Goal: Transaction & Acquisition: Purchase product/service

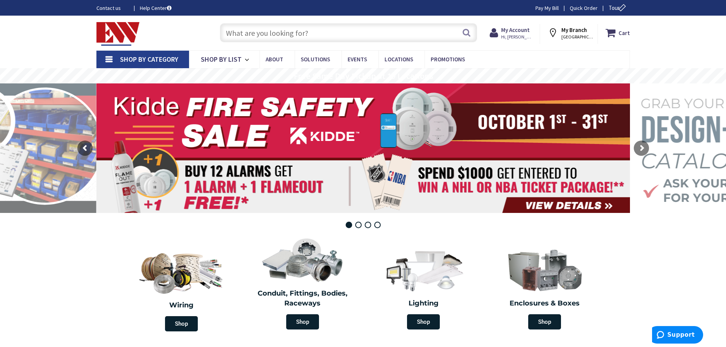
click at [280, 34] on input "text" at bounding box center [348, 32] width 257 height 19
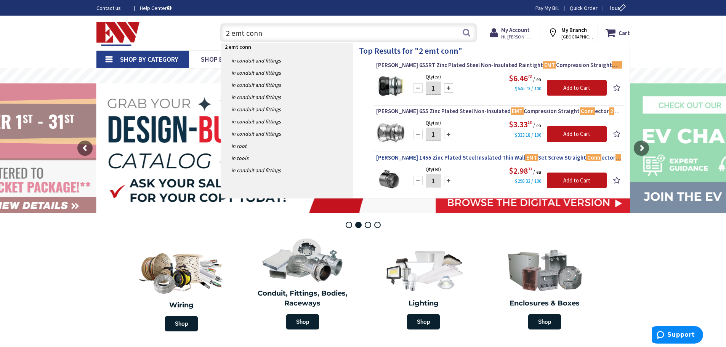
type input "2 emt conn"
click at [413, 159] on span "Crouse-Hinds 1455 Zinc Plated Steel Insulated Thin Wall EMT Set Screw Straight …" at bounding box center [499, 158] width 246 height 8
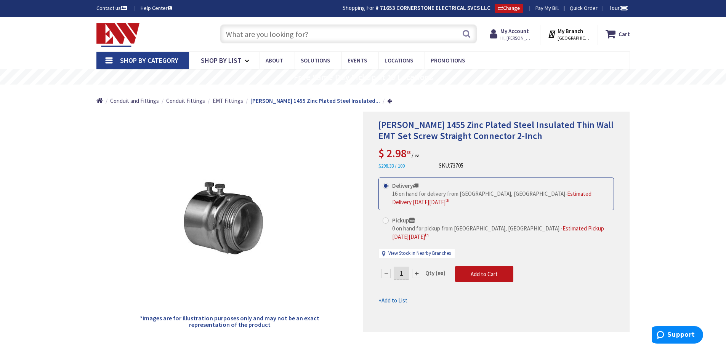
drag, startPoint x: 405, startPoint y: 259, endPoint x: 396, endPoint y: 259, distance: 8.8
click at [396, 267] on input "1" at bounding box center [401, 273] width 15 height 13
click at [488, 259] on form "This product is Discontinued Delivery 16 on hand for delivery from Middletown, …" at bounding box center [497, 241] width 236 height 127
click at [405, 267] on input "12" at bounding box center [401, 273] width 15 height 13
type input "1"
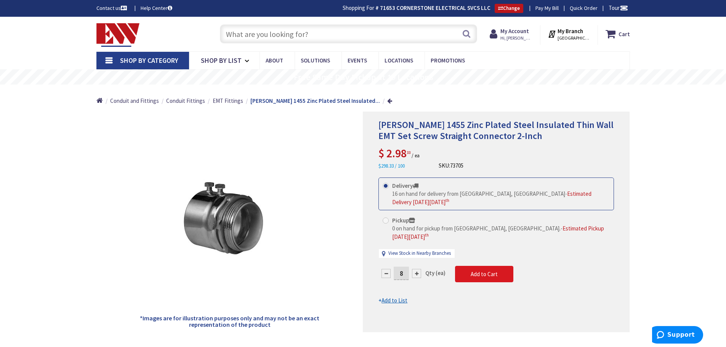
type input "8"
click at [488, 260] on form "This product is Discontinued Delivery 16 on hand for delivery from Middletown, …" at bounding box center [497, 241] width 236 height 127
click at [488, 271] on span "Add to Cart" at bounding box center [484, 274] width 27 height 7
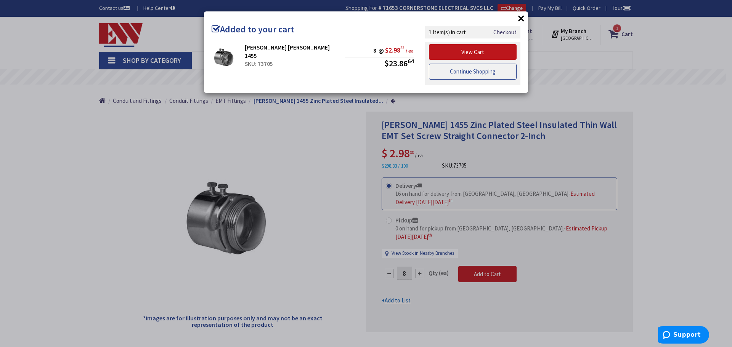
click at [468, 74] on link "Continue Shopping" at bounding box center [473, 72] width 88 height 16
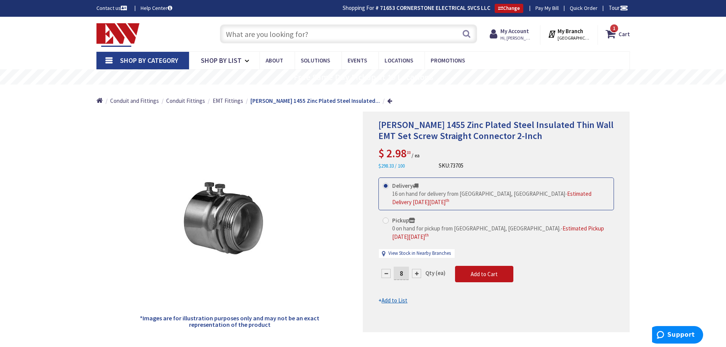
click at [258, 36] on input "text" at bounding box center [348, 33] width 257 height 19
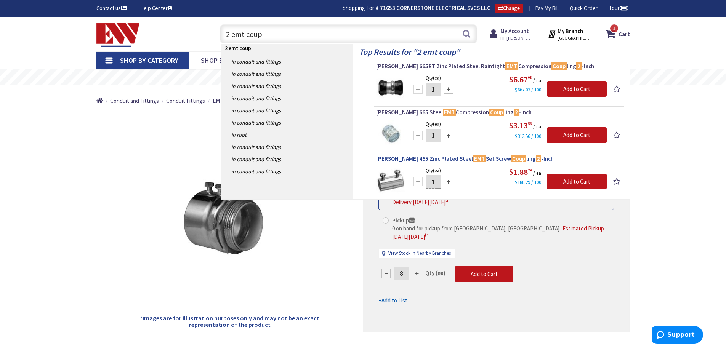
type input "2 emt coup"
click at [441, 159] on span "Crouse-Hinds 465 Zinc Plated Steel EMT Set Screw Coup ling 2 -Inch" at bounding box center [499, 159] width 246 height 8
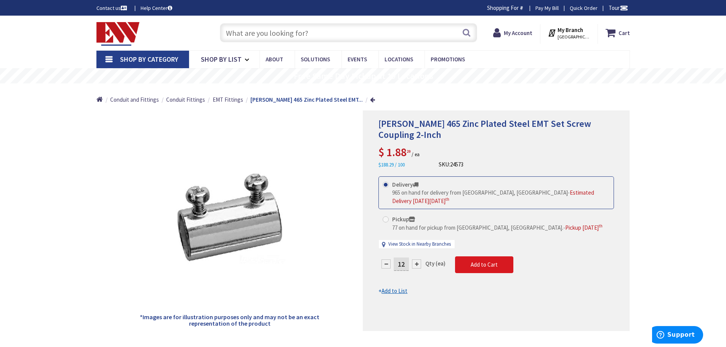
type input "12"
click at [471, 255] on form "This product is Discontinued Delivery 965 on hand for delivery from Middletown,…" at bounding box center [497, 236] width 236 height 119
click at [471, 261] on span "Add to Cart" at bounding box center [484, 264] width 27 height 7
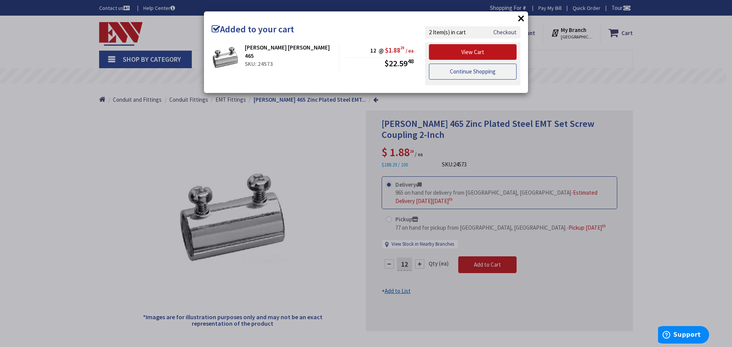
click at [459, 73] on link "Continue Shopping" at bounding box center [473, 72] width 88 height 16
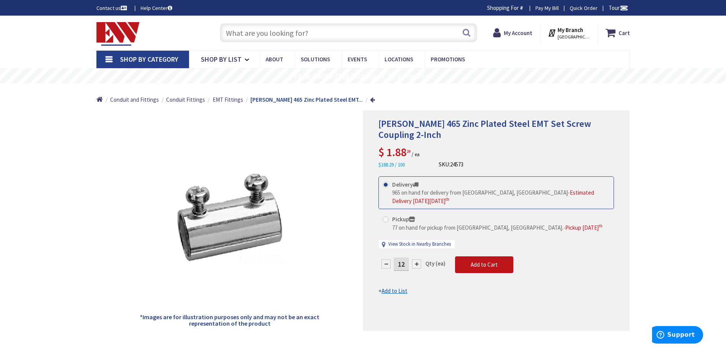
click at [247, 34] on input "text" at bounding box center [348, 32] width 257 height 19
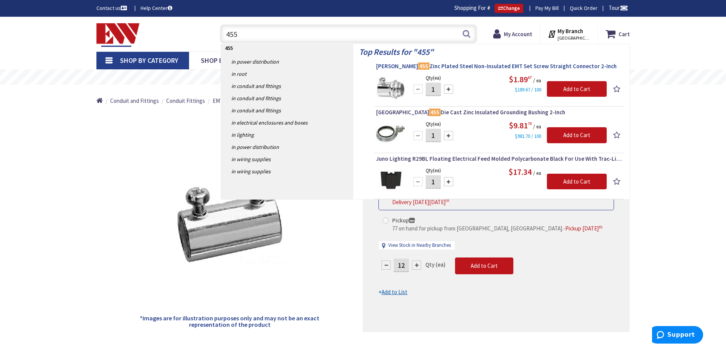
type input "455"
click at [471, 66] on span "Crouse-Hinds 455 Zinc Plated Steel Non-Insulated EMT Set Screw Straight Connect…" at bounding box center [499, 67] width 246 height 8
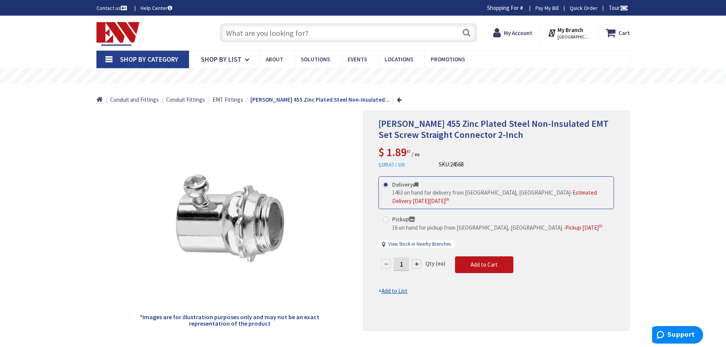
click at [405, 258] on input "1" at bounding box center [401, 264] width 15 height 13
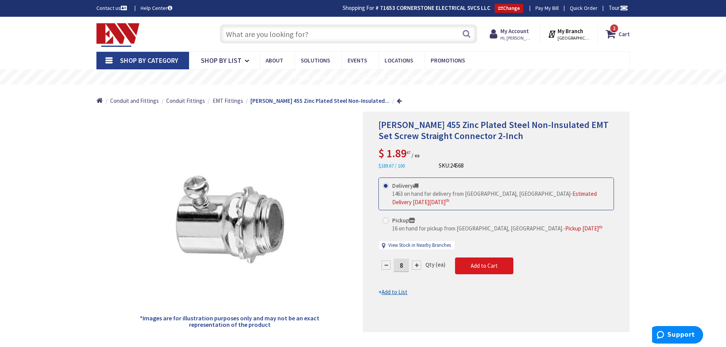
type input "8"
click at [488, 259] on form "This product is Discontinued Delivery 1463 on hand for delivery from Middletown…" at bounding box center [497, 237] width 236 height 119
click at [488, 262] on span "Add to Cart" at bounding box center [484, 265] width 27 height 7
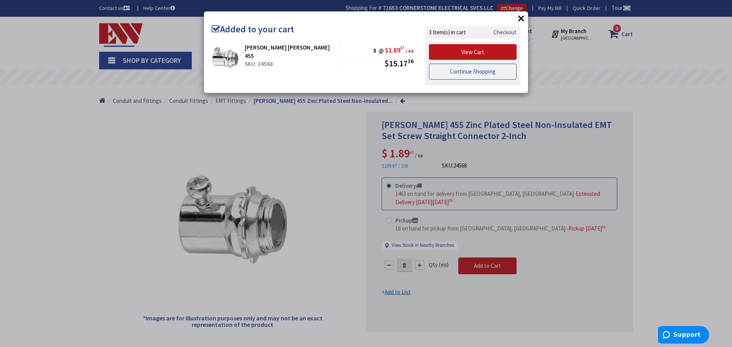
click at [455, 74] on link "Continue Shopping" at bounding box center [473, 72] width 88 height 16
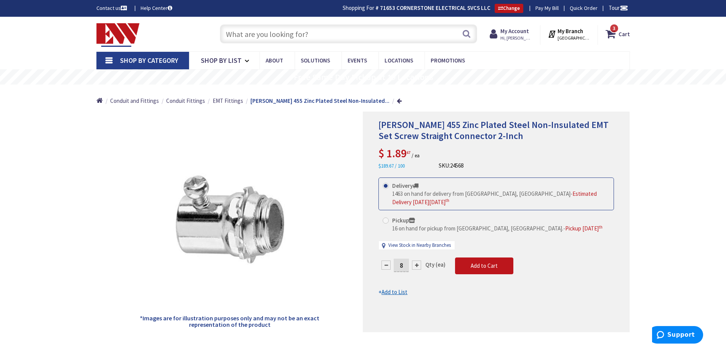
click at [279, 33] on input "text" at bounding box center [348, 33] width 257 height 19
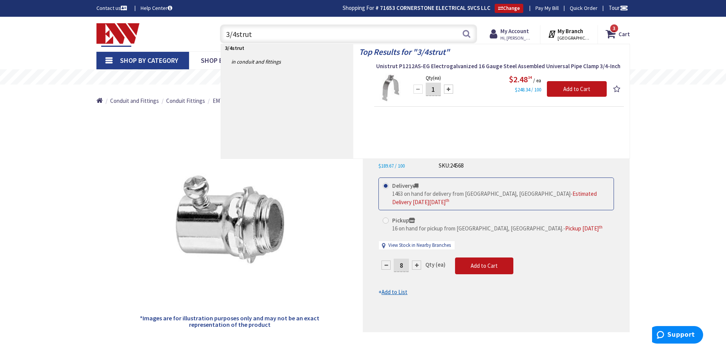
click at [236, 35] on input "3/4strut" at bounding box center [348, 33] width 257 height 19
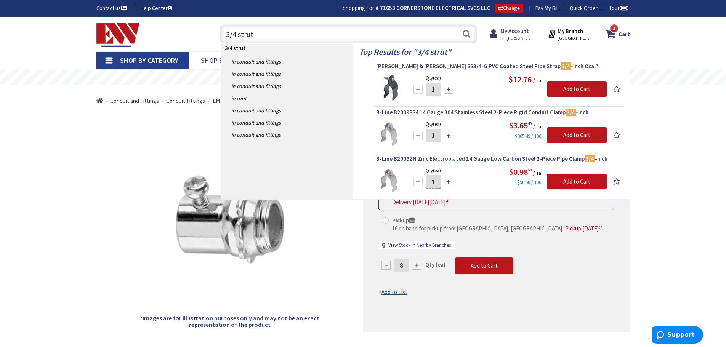
type input "3/4 strut"
click at [480, 159] on span "B-Line B2009ZN Zinc Electroplated 14 Gauge Low Carbon Steel 2-Piece Pipe Clamp …" at bounding box center [499, 159] width 246 height 8
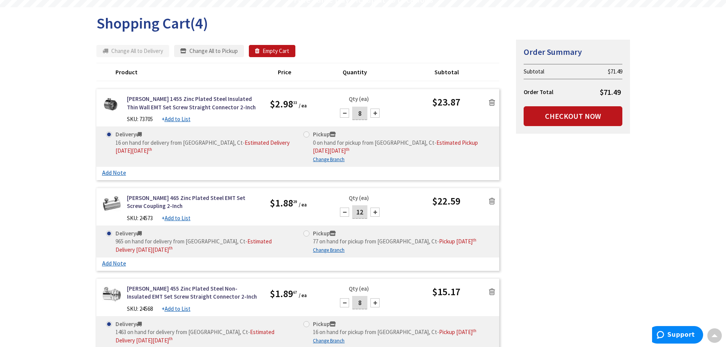
click at [493, 102] on icon at bounding box center [492, 103] width 6 height 8
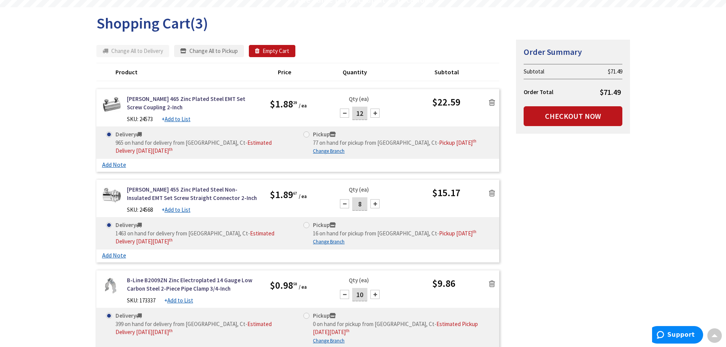
click at [493, 102] on icon at bounding box center [492, 103] width 6 height 8
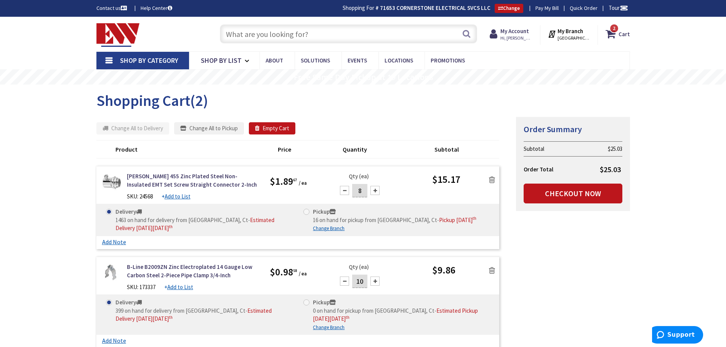
click at [311, 34] on input "text" at bounding box center [348, 33] width 257 height 19
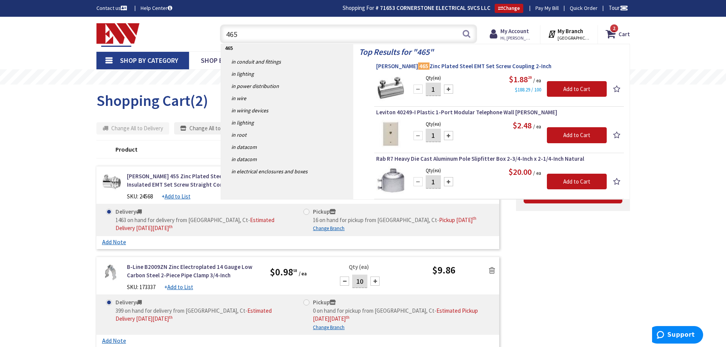
type input "465"
click at [451, 67] on span "Crouse-Hinds 465 Zinc Plated Steel EMT Set Screw Coupling 2-Inch" at bounding box center [499, 67] width 246 height 8
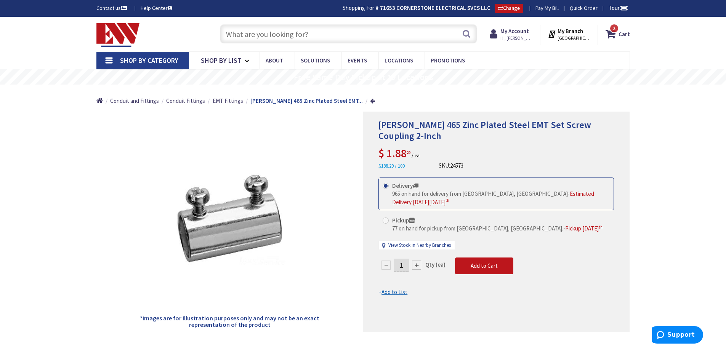
click at [405, 259] on input "1" at bounding box center [401, 265] width 15 height 13
type input "12"
click at [483, 257] on form "This product is Discontinued Delivery 965 on hand for delivery from [GEOGRAPHIC…" at bounding box center [497, 237] width 236 height 119
click at [494, 262] on span "Add to Cart" at bounding box center [484, 265] width 27 height 7
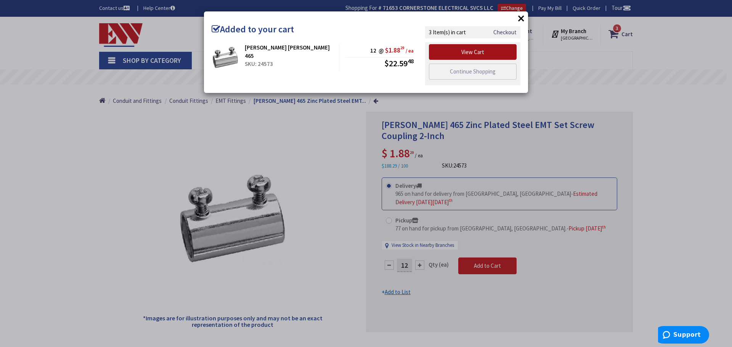
click at [467, 52] on link "View Cart" at bounding box center [473, 52] width 88 height 16
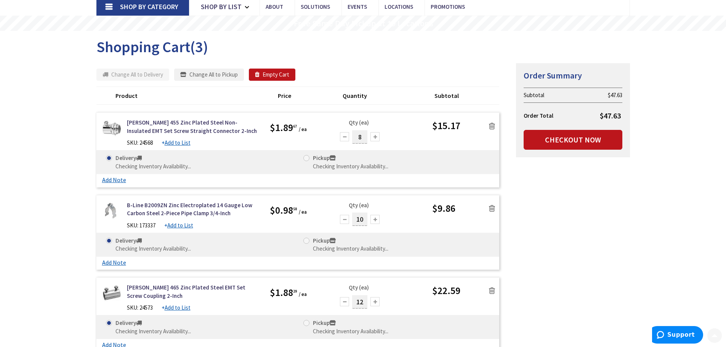
scroll to position [76, 0]
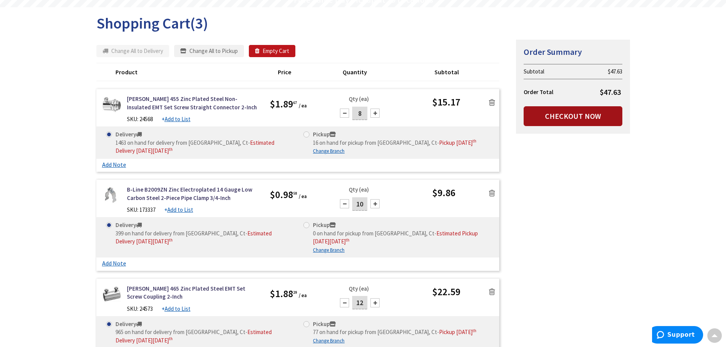
click at [594, 116] on link "Checkout Now" at bounding box center [573, 116] width 99 height 20
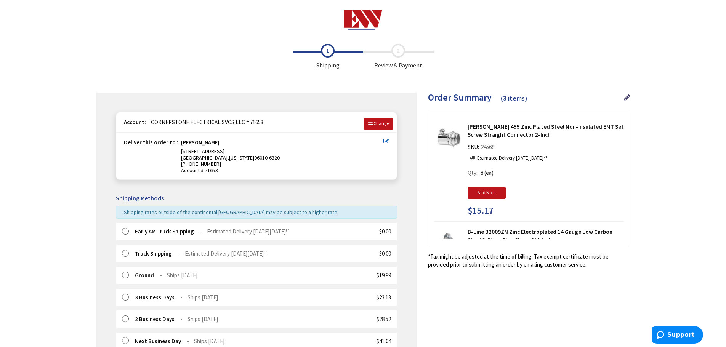
click at [125, 233] on label at bounding box center [128, 232] width 12 height 8
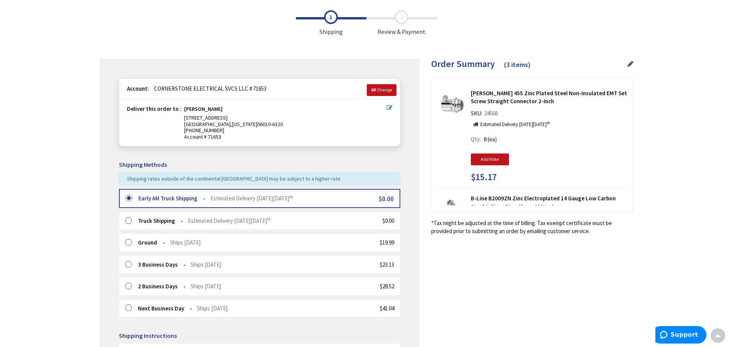
scroll to position [26, 0]
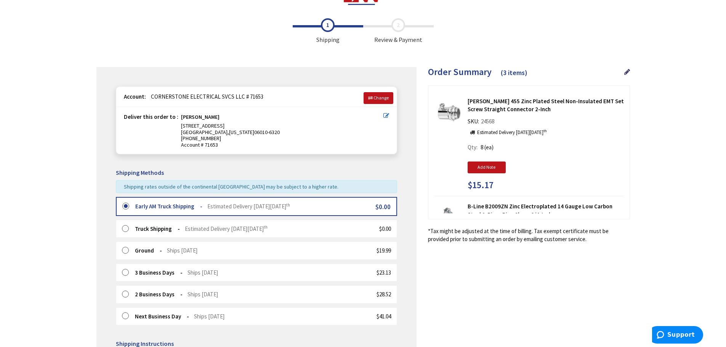
click at [386, 116] on icon at bounding box center [387, 116] width 6 height 6
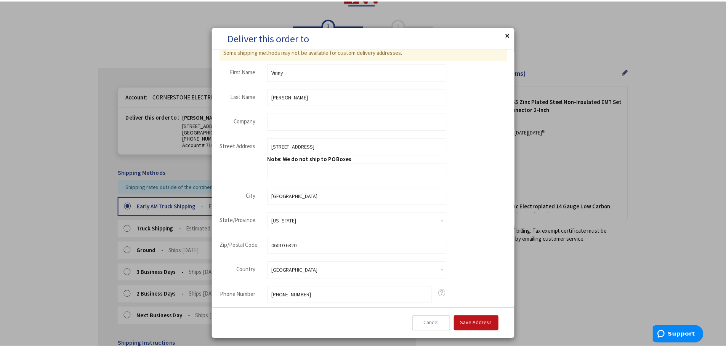
scroll to position [0, 0]
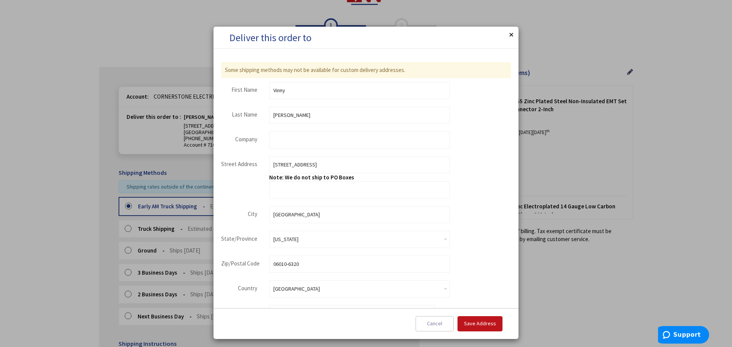
click at [512, 34] on button "Close" at bounding box center [510, 34] width 15 height 15
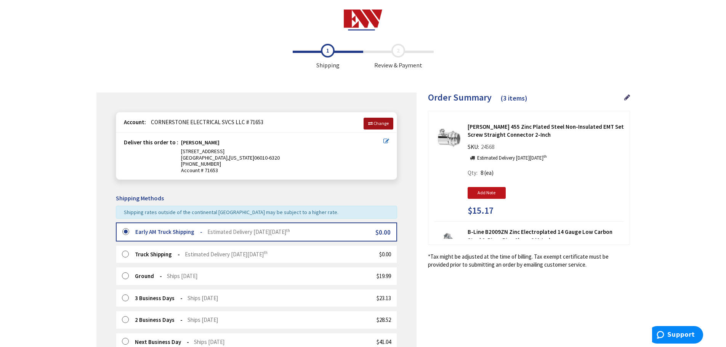
click at [382, 123] on span "Change" at bounding box center [381, 123] width 15 height 6
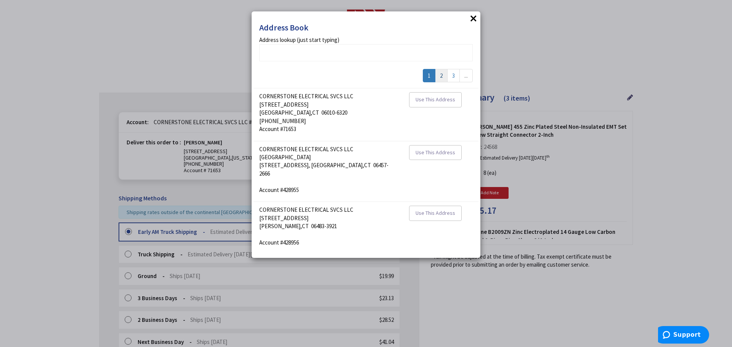
click at [440, 74] on link "2" at bounding box center [441, 75] width 13 height 13
click at [440, 75] on link "3" at bounding box center [441, 75] width 13 height 13
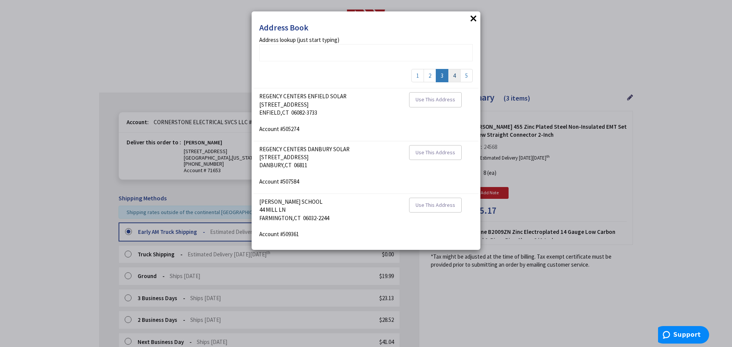
click at [453, 76] on link "4" at bounding box center [454, 75] width 13 height 13
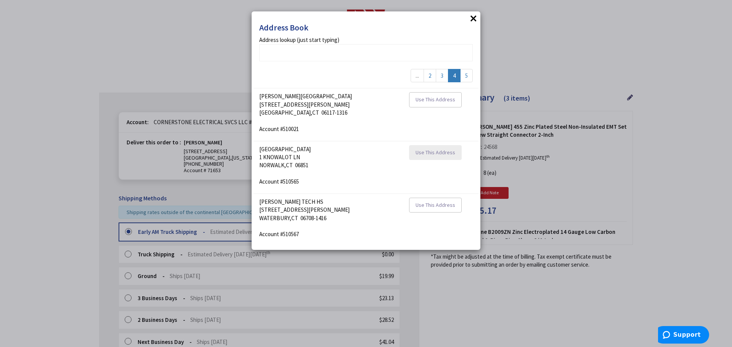
click at [428, 154] on span "Use This Address" at bounding box center [436, 152] width 40 height 7
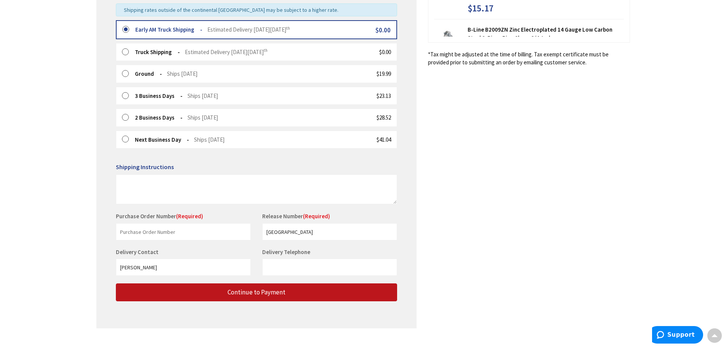
scroll to position [216, 0]
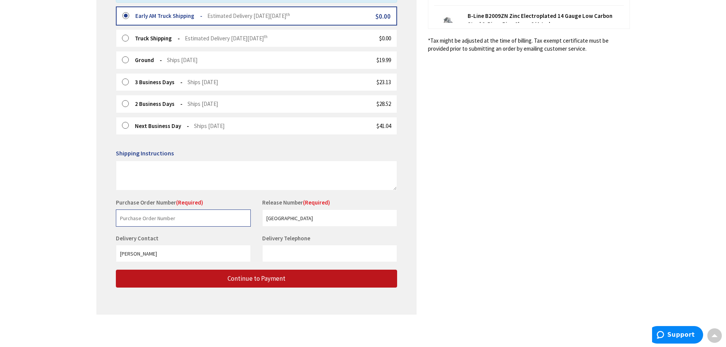
click at [166, 215] on input "text" at bounding box center [183, 218] width 135 height 17
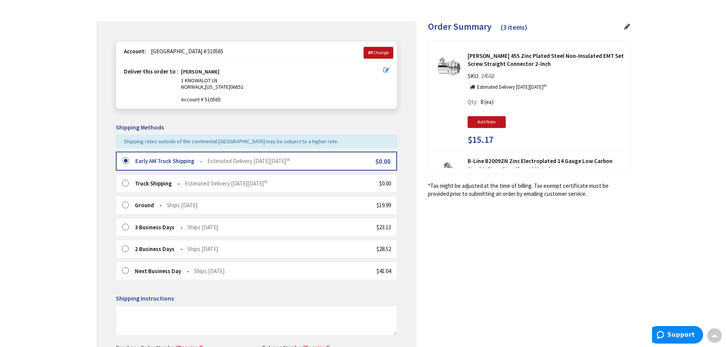
scroll to position [26, 0]
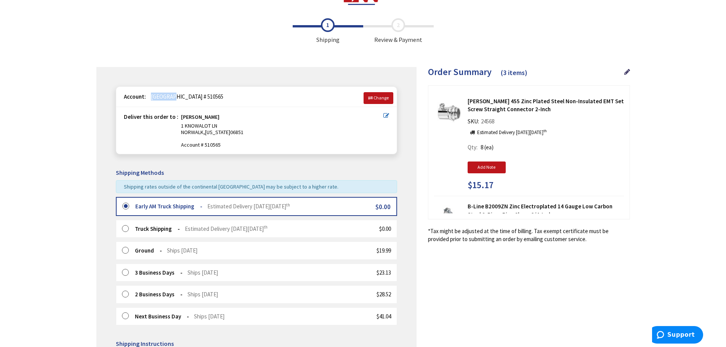
drag, startPoint x: 176, startPoint y: 96, endPoint x: 148, endPoint y: 96, distance: 28.2
click at [148, 96] on span "[GEOGRAPHIC_DATA] # 510565" at bounding box center [185, 96] width 76 height 7
copy span "CRANBURY"
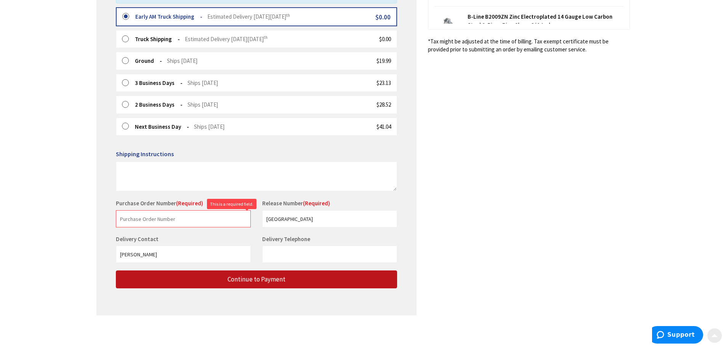
scroll to position [216, 0]
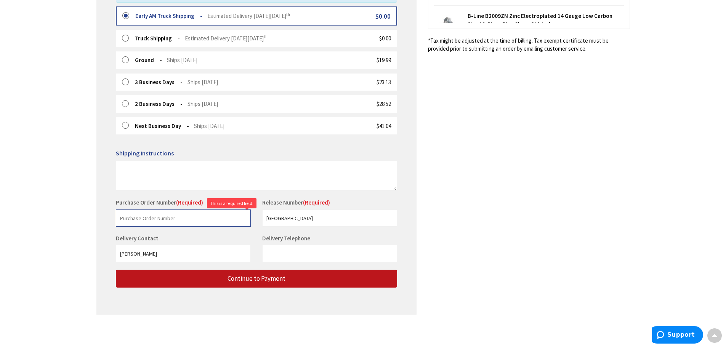
click at [168, 223] on input "text" at bounding box center [183, 218] width 135 height 17
paste input "CRANBURY"
type input "CRANBURY"
click at [282, 255] on input "Delivery Telephone" at bounding box center [329, 253] width 135 height 17
type input "8603250179"
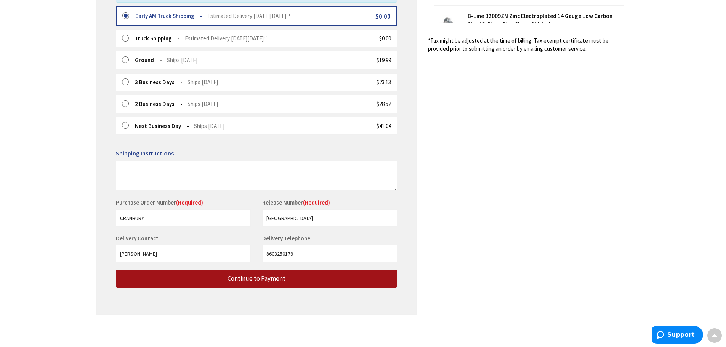
click at [205, 280] on button "Continue to Payment" at bounding box center [256, 279] width 281 height 18
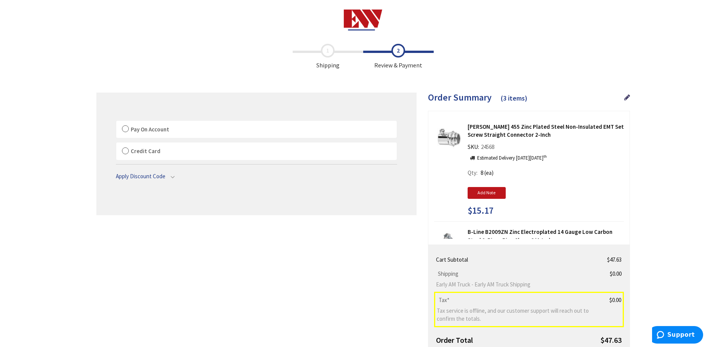
click at [124, 129] on label "Pay On Account" at bounding box center [256, 130] width 281 height 18
click at [116, 122] on input "Pay On Account" at bounding box center [116, 122] width 0 height 0
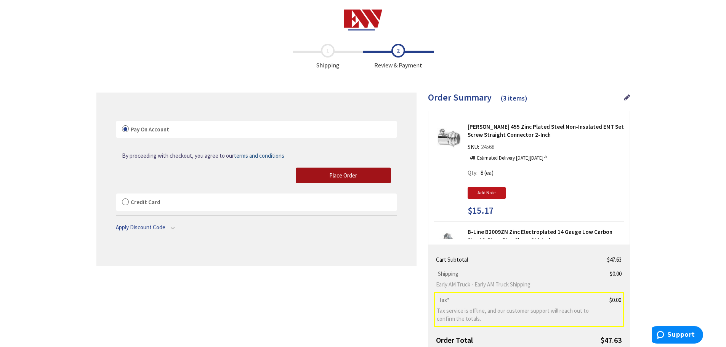
drag, startPoint x: 354, startPoint y: 175, endPoint x: 227, endPoint y: 20, distance: 200.8
click at [354, 175] on span "Place Order" at bounding box center [343, 175] width 28 height 7
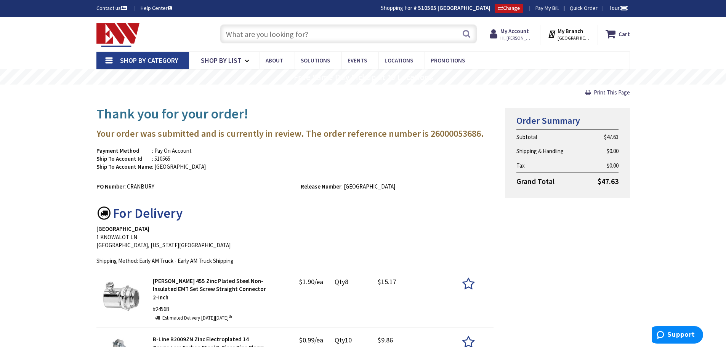
click at [256, 34] on input "text" at bounding box center [348, 33] width 257 height 19
click at [173, 61] on span "Shop By Category" at bounding box center [149, 60] width 58 height 9
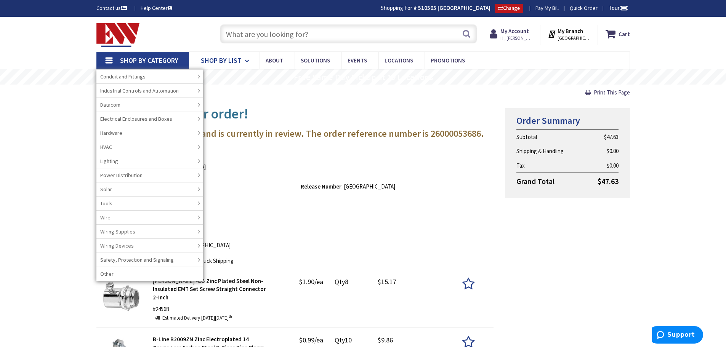
click at [246, 58] on icon at bounding box center [248, 61] width 7 height 17
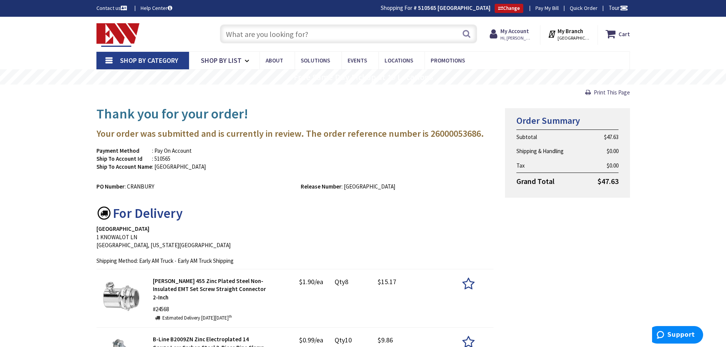
click at [109, 61] on link "Shop By Category" at bounding box center [142, 61] width 93 height 18
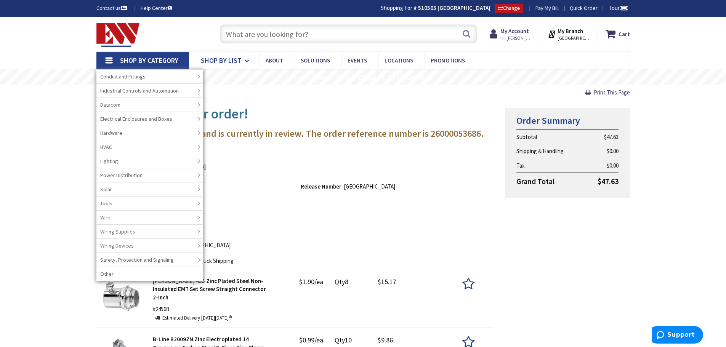
click at [247, 59] on icon at bounding box center [248, 61] width 7 height 17
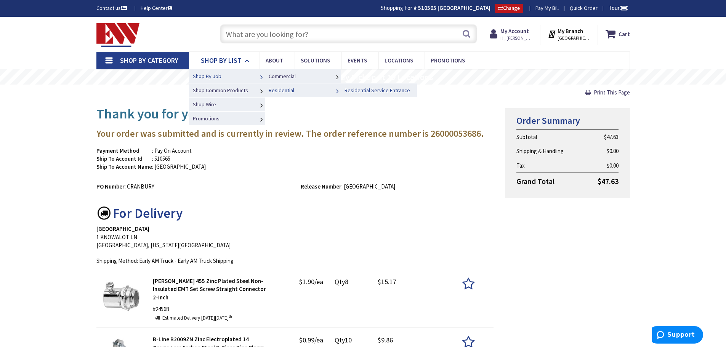
click at [359, 91] on span "Residential Service Entrance" at bounding box center [378, 90] width 66 height 7
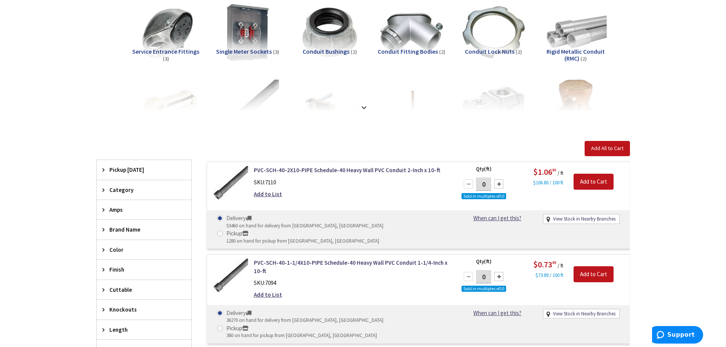
scroll to position [157, 0]
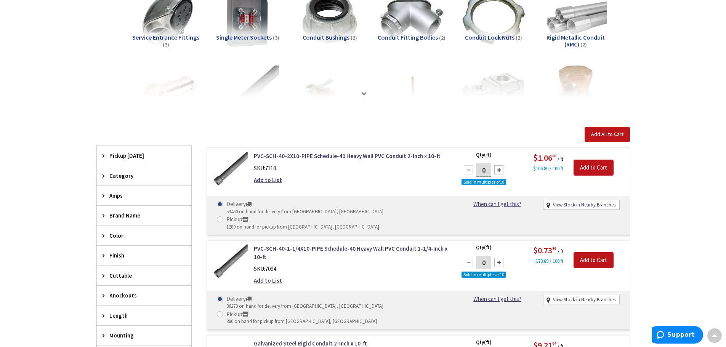
click at [500, 170] on div at bounding box center [499, 169] width 9 height 9
type input "20"
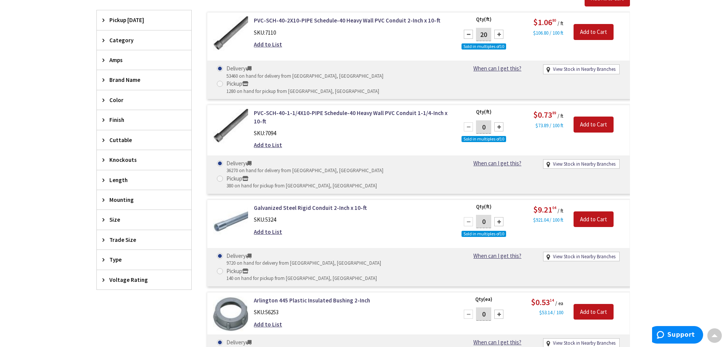
scroll to position [347, 0]
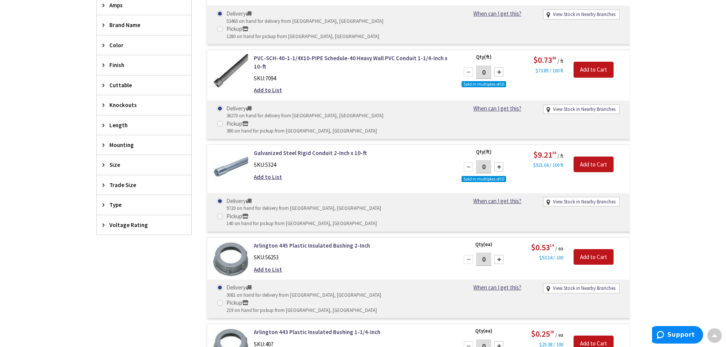
click at [498, 255] on div at bounding box center [499, 259] width 9 height 9
type input "4"
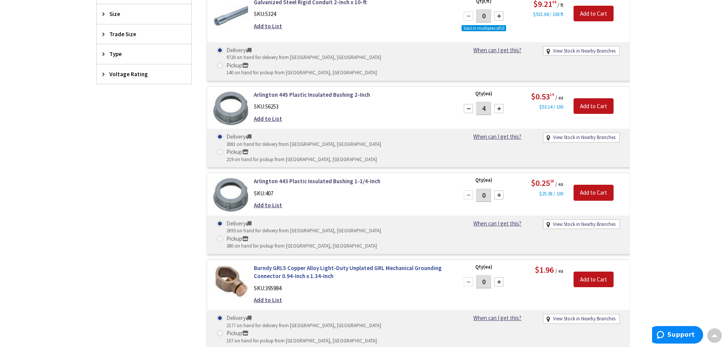
scroll to position [500, 0]
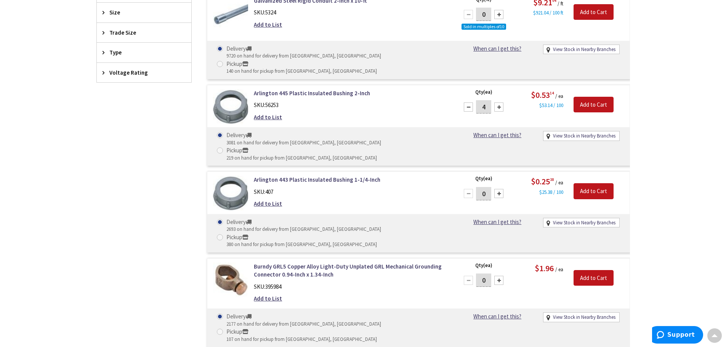
click at [501, 276] on div at bounding box center [499, 280] width 9 height 9
type input "2"
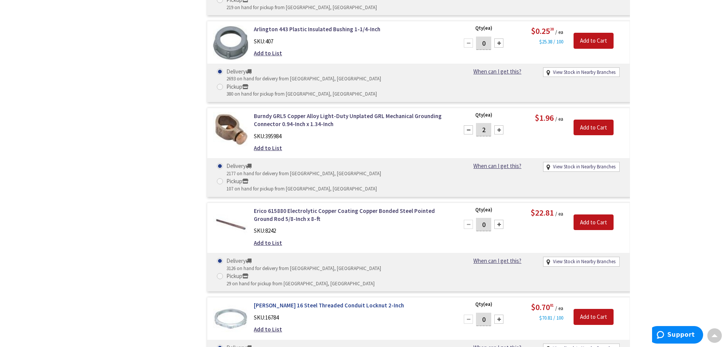
scroll to position [652, 0]
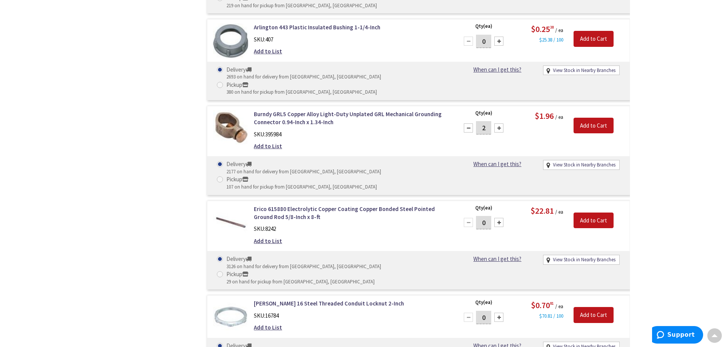
click at [500, 218] on div at bounding box center [499, 222] width 9 height 9
type input "2"
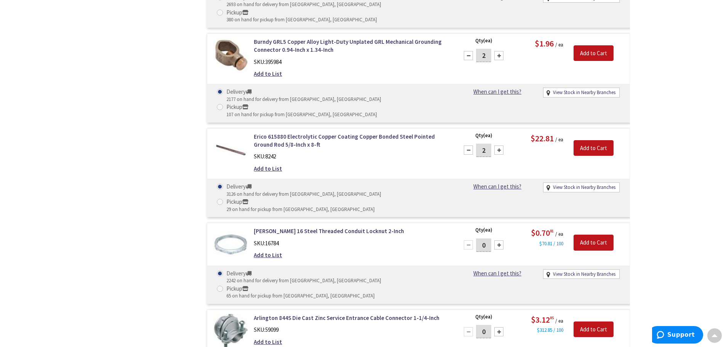
scroll to position [729, 0]
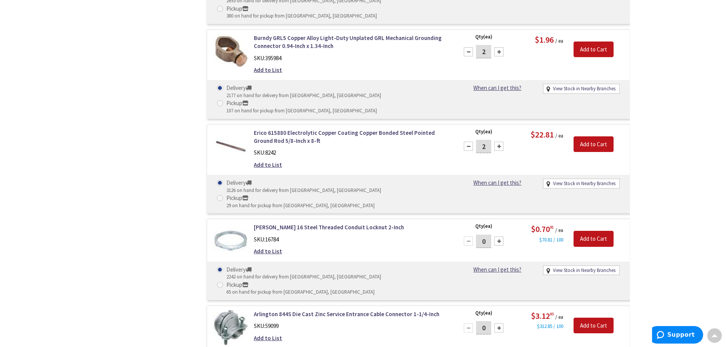
click at [501, 237] on div at bounding box center [499, 241] width 9 height 9
click at [470, 237] on div at bounding box center [468, 241] width 9 height 9
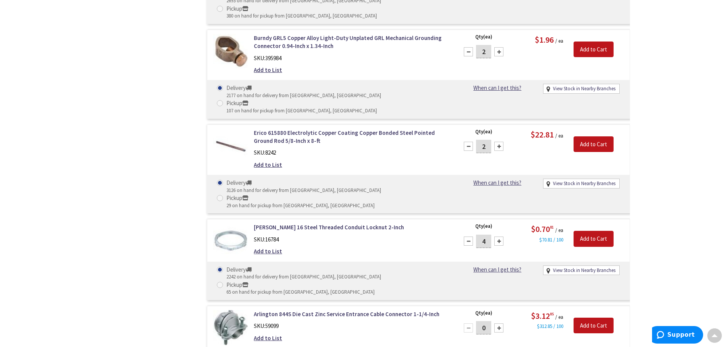
type input "3"
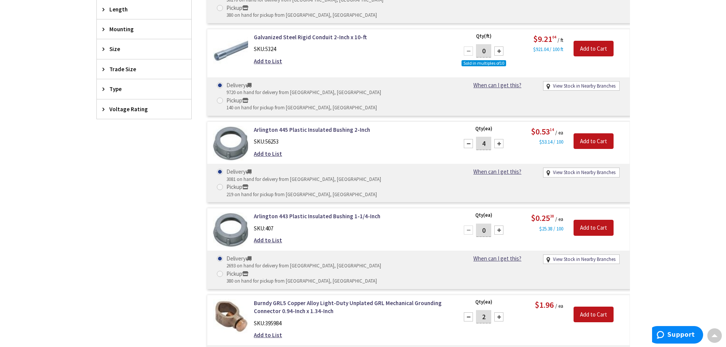
scroll to position [462, 0]
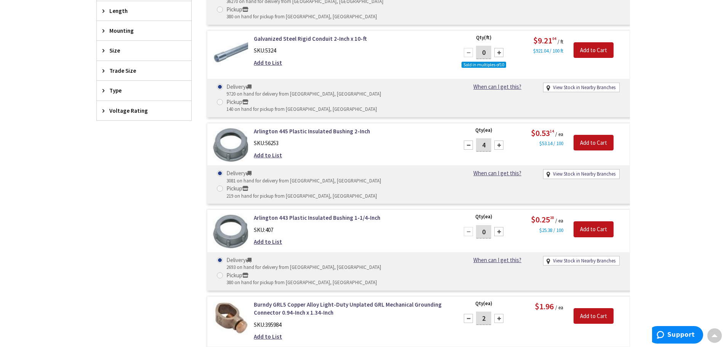
click at [468, 141] on div at bounding box center [468, 145] width 9 height 9
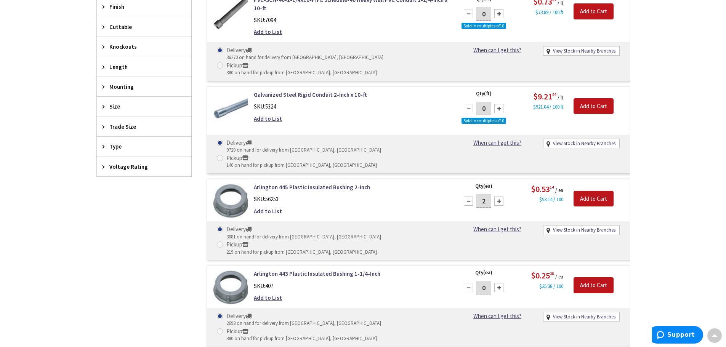
scroll to position [424, 0]
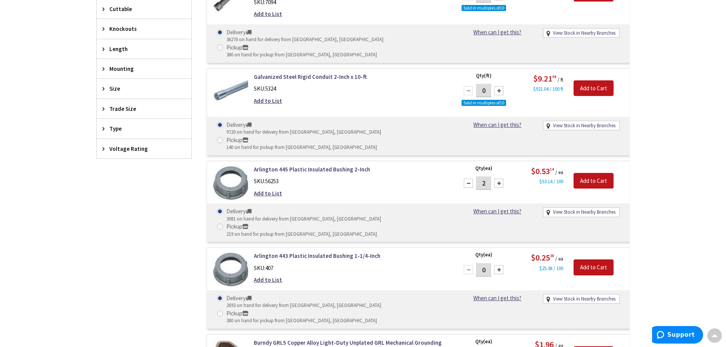
click at [500, 179] on div at bounding box center [499, 183] width 9 height 9
type input "4"
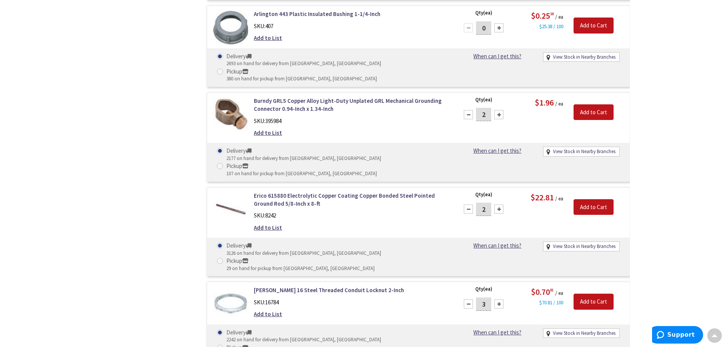
scroll to position [729, 0]
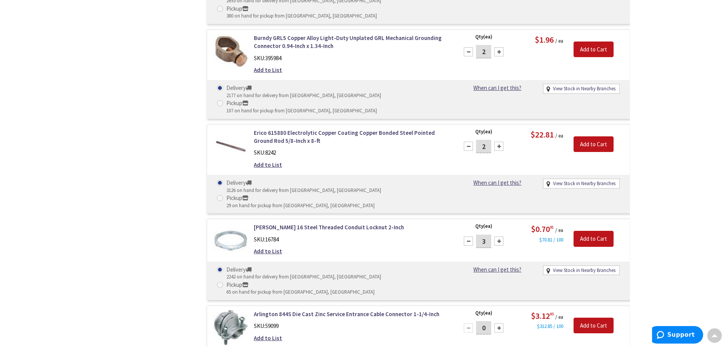
click at [501, 237] on div at bounding box center [499, 241] width 9 height 9
type input "4"
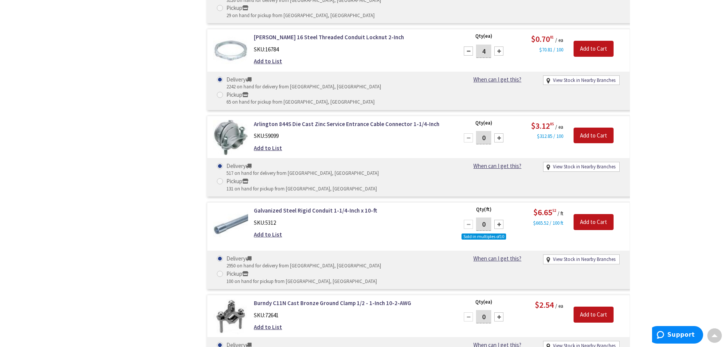
scroll to position [919, 0]
click at [501, 312] on div at bounding box center [499, 316] width 9 height 9
type input "1"
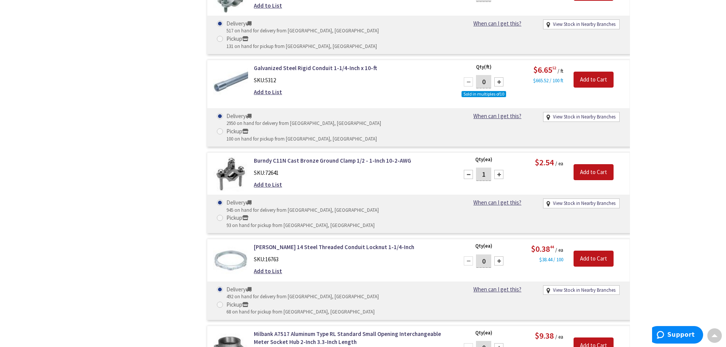
scroll to position [1072, 0]
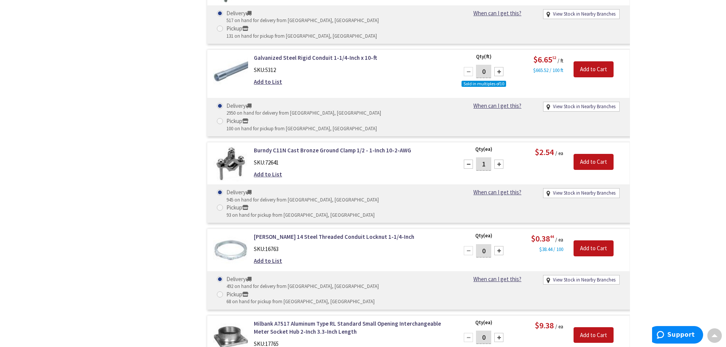
click at [500, 333] on div at bounding box center [499, 337] width 9 height 9
type input "1"
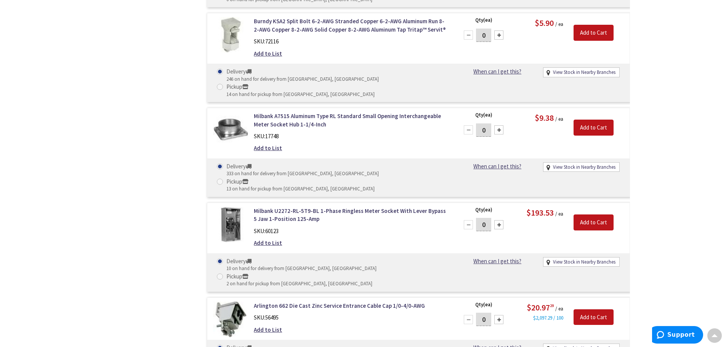
scroll to position [2025, 0]
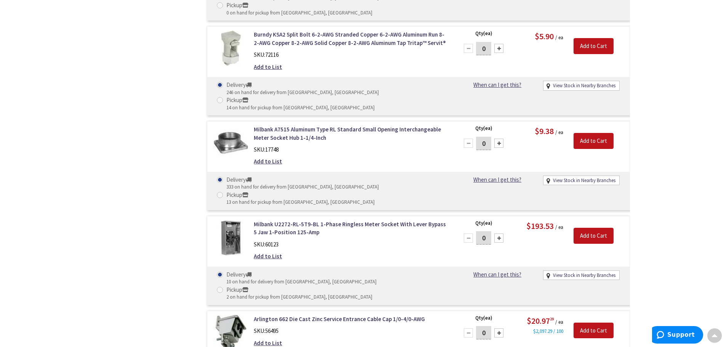
type input "1"
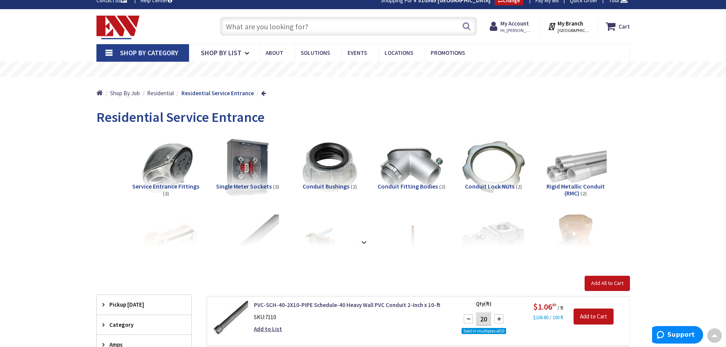
scroll to position [0, 0]
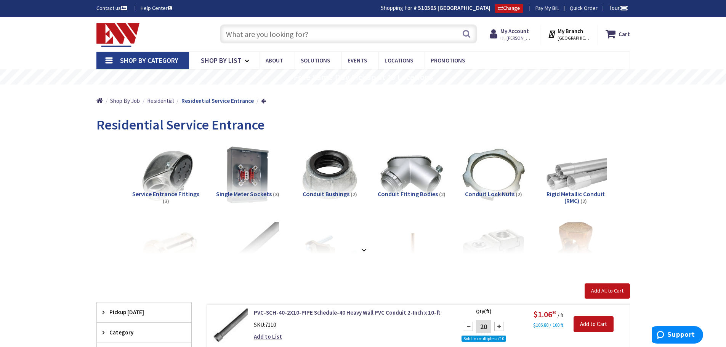
click at [255, 37] on input "text" at bounding box center [348, 33] width 257 height 19
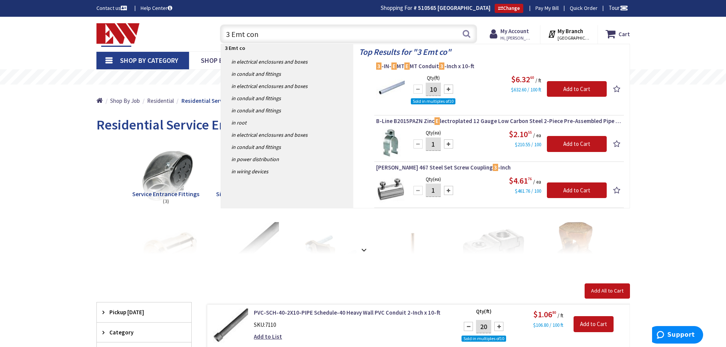
type input "3 Emt conn"
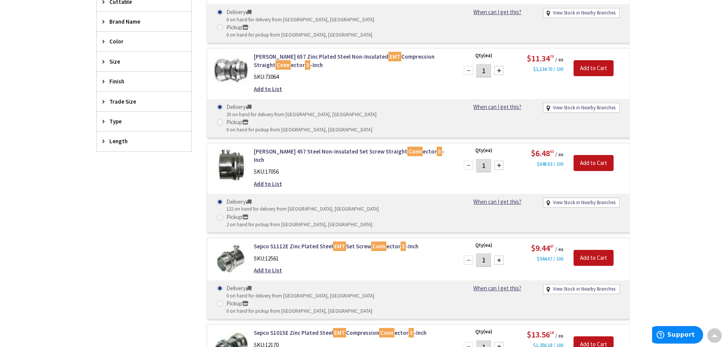
scroll to position [306, 0]
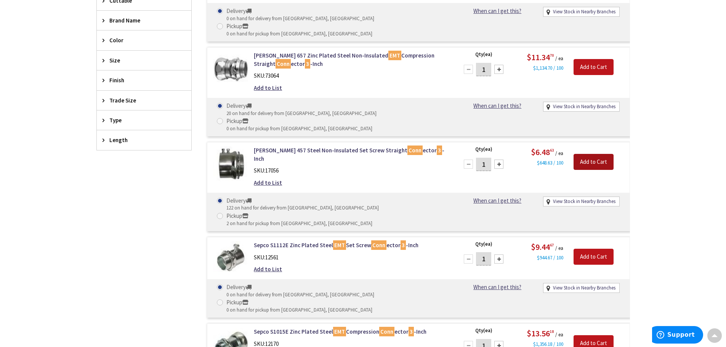
click at [598, 154] on input "Add to Cart" at bounding box center [594, 162] width 40 height 16
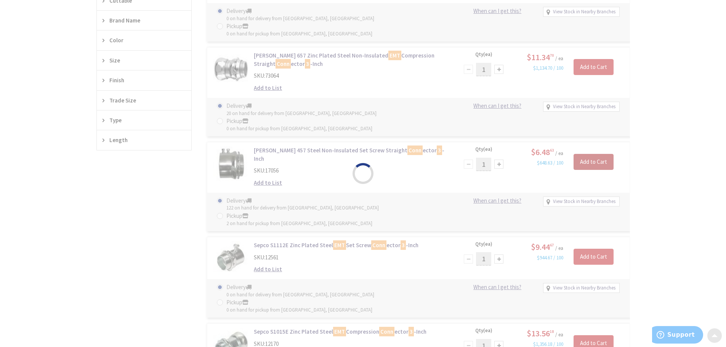
scroll to position [0, 0]
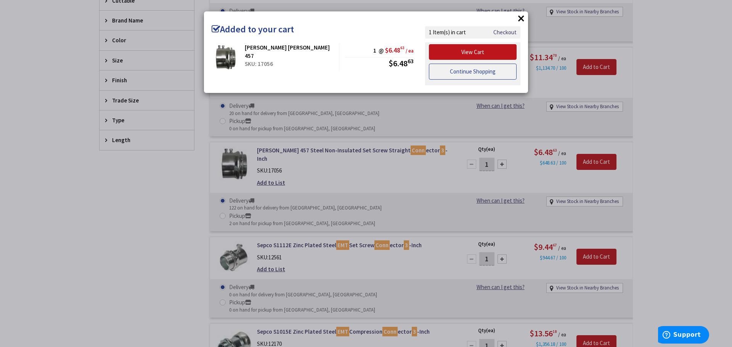
click at [439, 73] on link "Continue Shopping" at bounding box center [473, 72] width 88 height 16
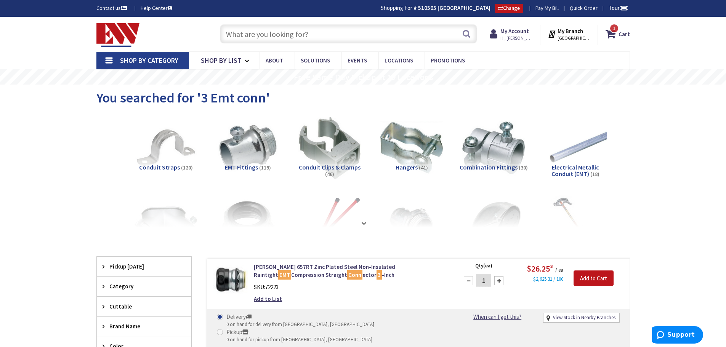
click at [275, 35] on input "text" at bounding box center [348, 33] width 257 height 19
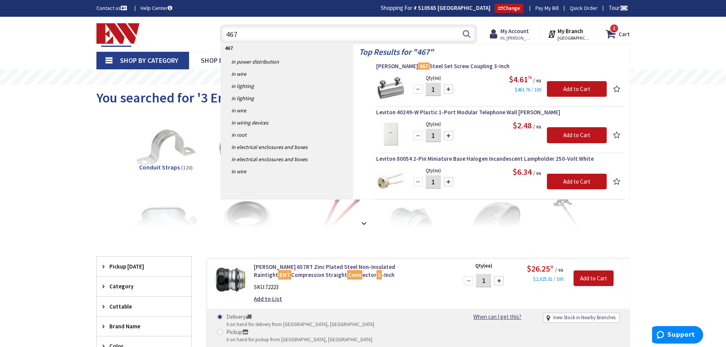
type input "467"
click at [449, 87] on div at bounding box center [448, 89] width 9 height 9
type input "2"
click at [445, 66] on span "Crouse-Hinds 467 Steel Set Screw Coupling 3-Inch" at bounding box center [499, 67] width 246 height 8
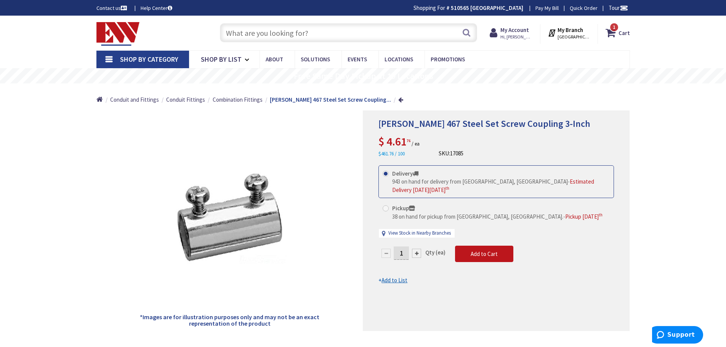
click at [418, 249] on div at bounding box center [416, 253] width 9 height 9
click at [418, 245] on div at bounding box center [496, 221] width 266 height 220
click at [418, 249] on div at bounding box center [416, 253] width 9 height 9
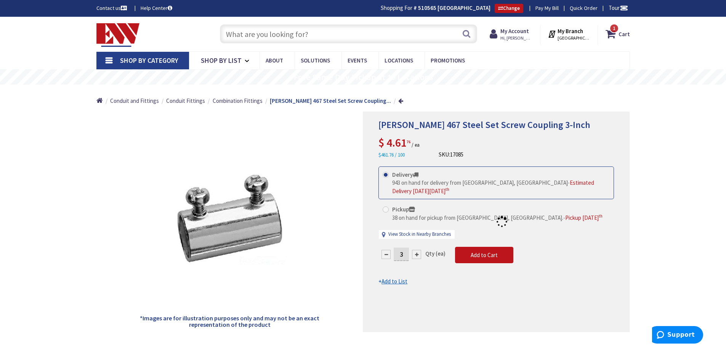
click at [418, 245] on div at bounding box center [496, 222] width 266 height 220
click at [416, 250] on div at bounding box center [416, 254] width 9 height 9
type input "4"
click at [474, 247] on div at bounding box center [496, 222] width 266 height 220
click at [474, 252] on span "Add to Cart" at bounding box center [484, 255] width 27 height 7
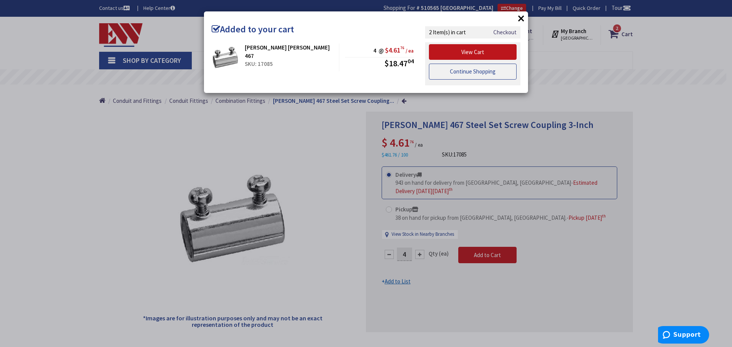
click at [451, 72] on link "Continue Shopping" at bounding box center [473, 72] width 88 height 16
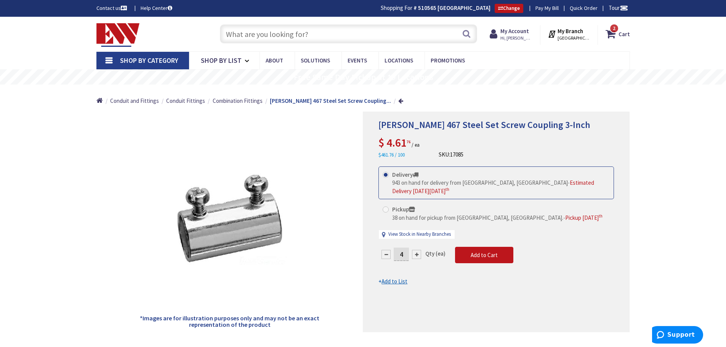
click at [291, 36] on input "text" at bounding box center [348, 33] width 257 height 19
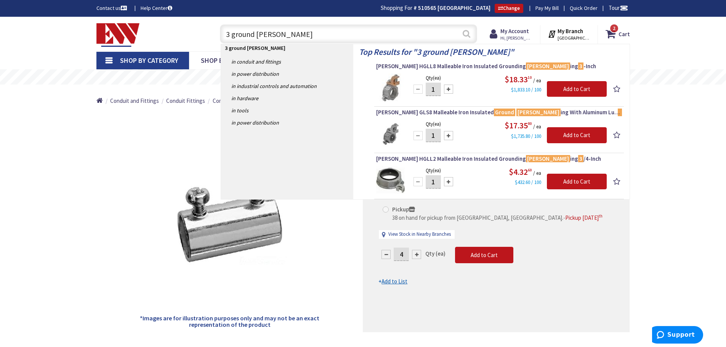
type input "3 ground bush"
click at [466, 36] on button "Search" at bounding box center [467, 33] width 10 height 17
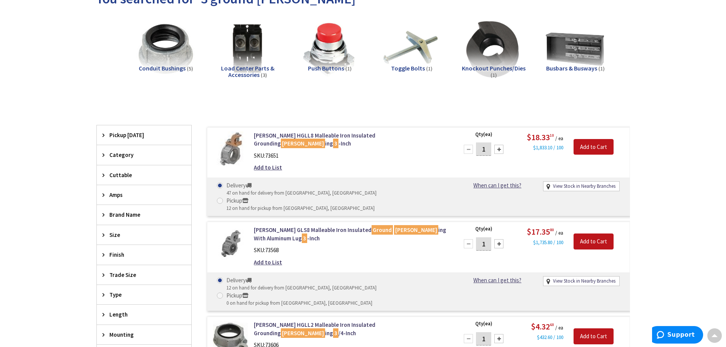
scroll to position [77, 0]
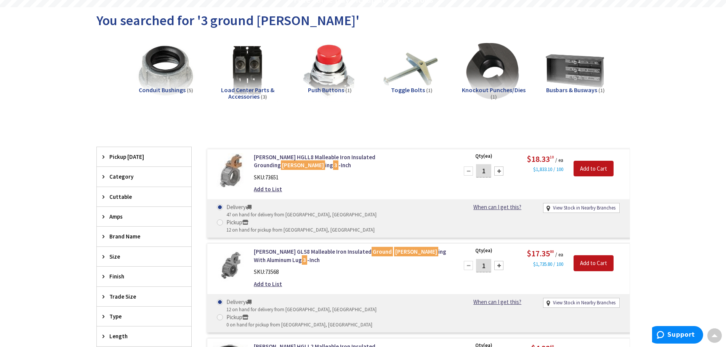
click at [498, 170] on div at bounding box center [499, 171] width 9 height 9
type input "2"
click at [587, 169] on input "Add to Cart" at bounding box center [594, 169] width 40 height 16
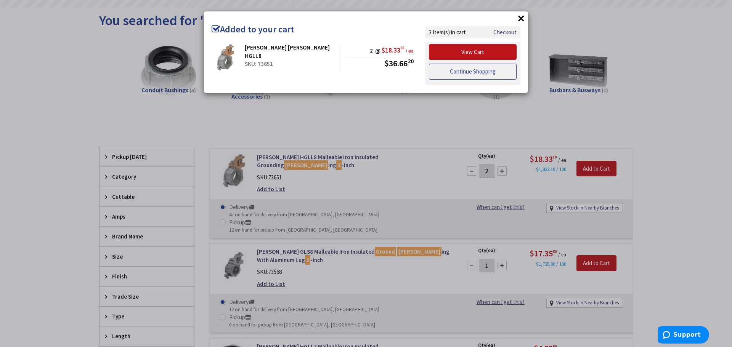
click at [455, 73] on link "Continue Shopping" at bounding box center [473, 72] width 88 height 16
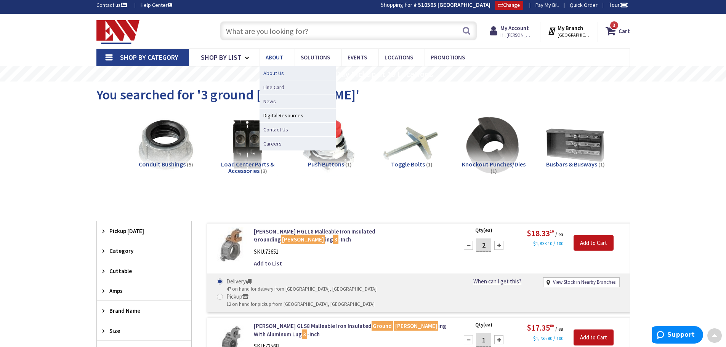
scroll to position [0, 0]
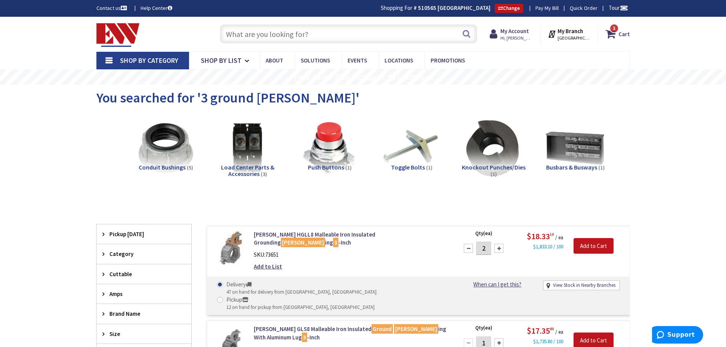
click at [254, 32] on input "text" at bounding box center [348, 33] width 257 height 19
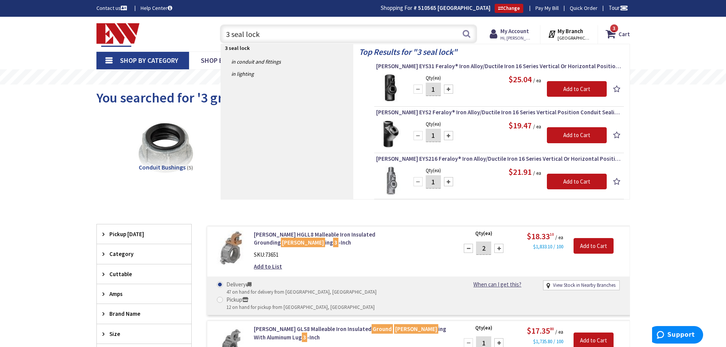
click at [244, 34] on input "3 seal lock" at bounding box center [348, 33] width 257 height 19
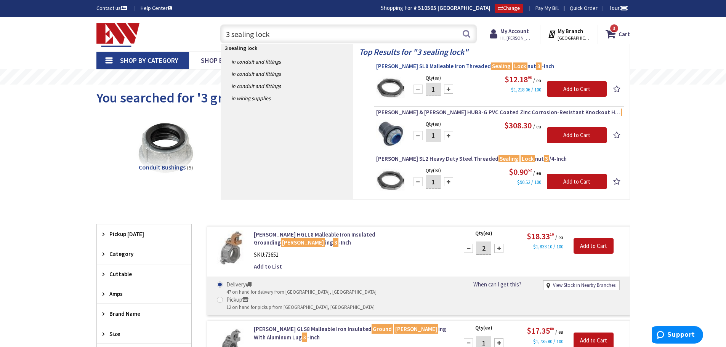
type input "3 sealing lock"
click at [438, 66] on span "[PERSON_NAME] SL8 Malleable Iron Threaded Sealing Lock nut 3 -Inch" at bounding box center [499, 67] width 246 height 8
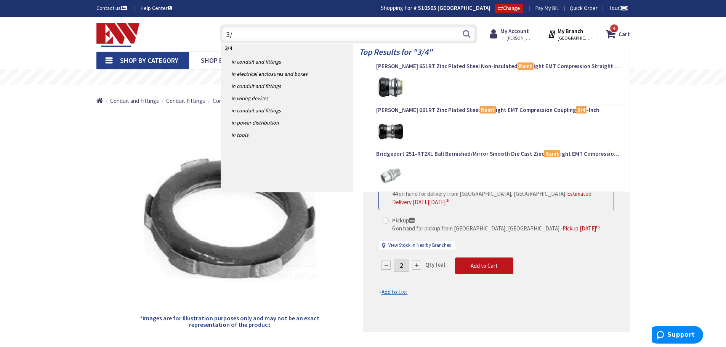
type input "3"
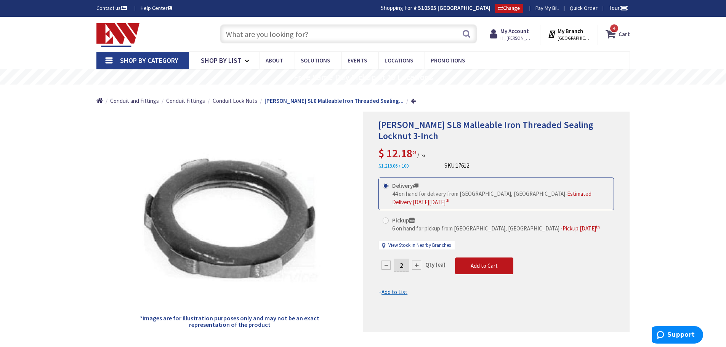
click at [623, 36] on strong "Cart" at bounding box center [624, 34] width 11 height 14
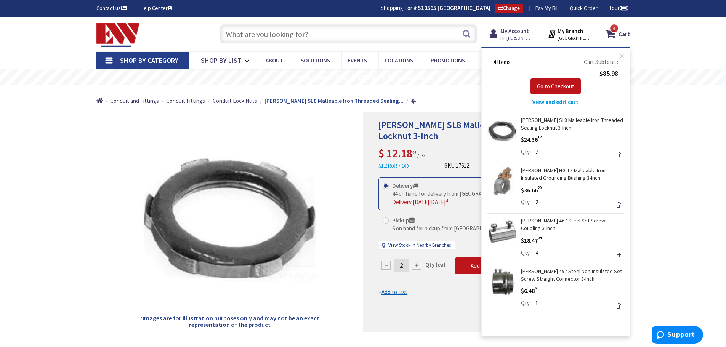
click at [553, 101] on span "View and edit cart" at bounding box center [556, 101] width 46 height 7
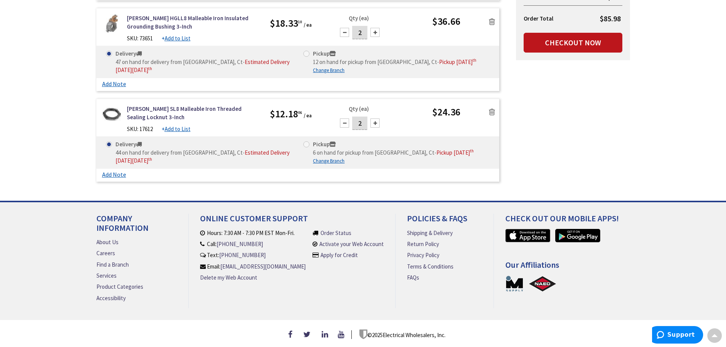
scroll to position [343, 0]
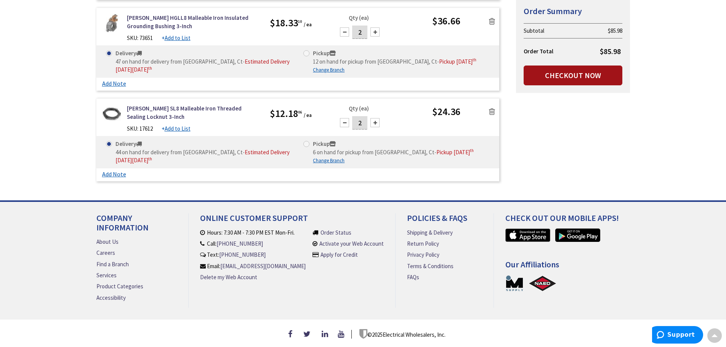
click at [586, 74] on link "Checkout Now" at bounding box center [573, 76] width 99 height 20
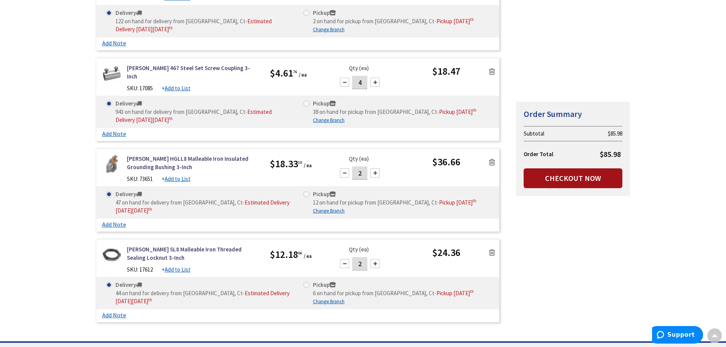
scroll to position [153, 0]
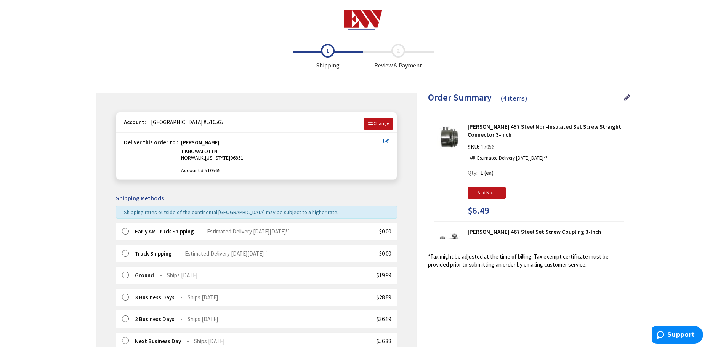
click at [126, 233] on label at bounding box center [128, 232] width 12 height 8
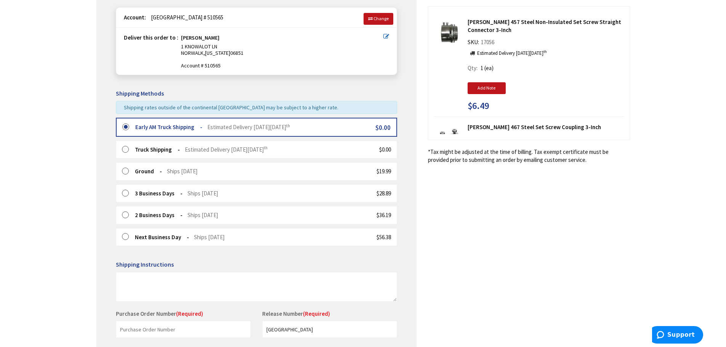
scroll to position [216, 0]
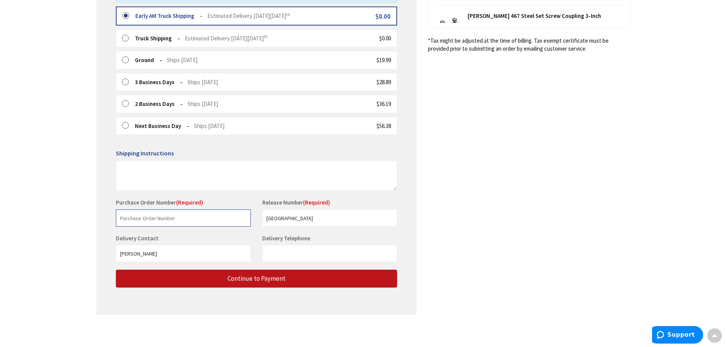
drag, startPoint x: 152, startPoint y: 217, endPoint x: 160, endPoint y: 217, distance: 8.4
click at [152, 217] on input "text" at bounding box center [183, 218] width 135 height 17
type input "Cranberry"
click at [292, 257] on input "Delivery Telephone" at bounding box center [329, 253] width 135 height 17
type input "8603250179"
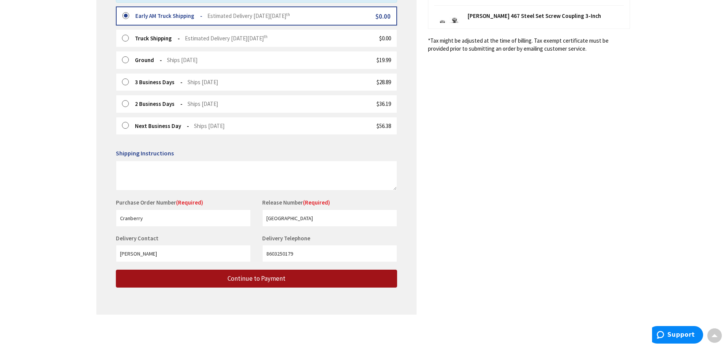
click at [228, 279] on span "Continue to Payment" at bounding box center [257, 279] width 58 height 8
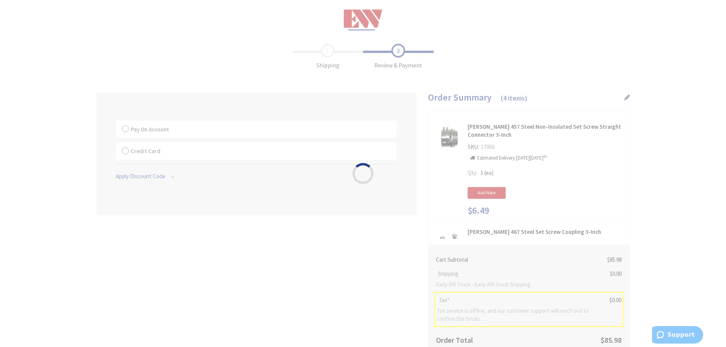
click at [124, 129] on div "Please wait..." at bounding box center [363, 173] width 726 height 347
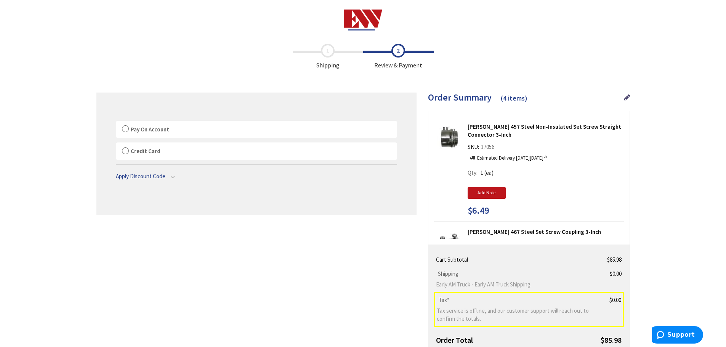
click at [124, 129] on label "Pay On Account" at bounding box center [256, 130] width 281 height 18
click at [116, 122] on input "Pay On Account" at bounding box center [116, 122] width 0 height 0
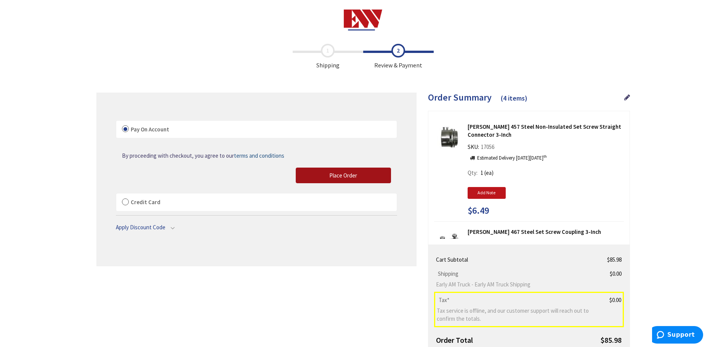
click at [353, 175] on span "Place Order" at bounding box center [343, 175] width 28 height 7
